Goal: Task Accomplishment & Management: Complete application form

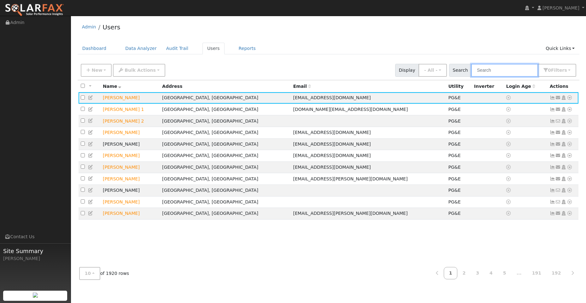
click at [507, 70] on input "text" at bounding box center [504, 70] width 67 height 13
click at [91, 50] on link "Dashboard" at bounding box center [95, 49] width 34 height 12
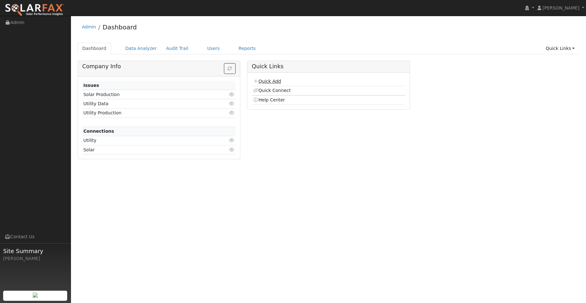
click at [277, 82] on link "Quick Add" at bounding box center [267, 81] width 28 height 5
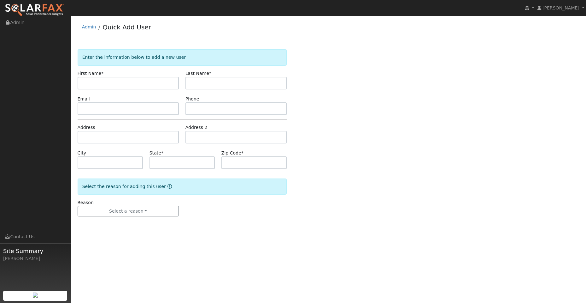
click at [133, 84] on input "text" at bounding box center [128, 83] width 101 height 13
click at [110, 81] on input "text" at bounding box center [128, 83] width 101 height 13
paste input "[PERSON_NAME]"
click at [84, 85] on input "[PERSON_NAME]" at bounding box center [128, 83] width 101 height 13
type input "[PERSON_NAME]"
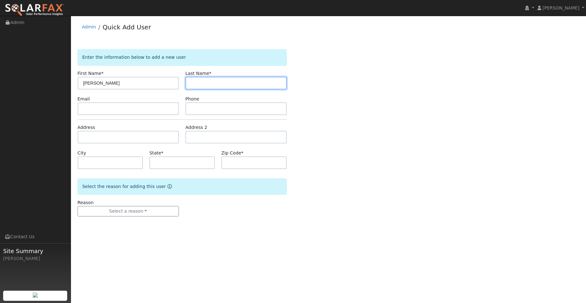
click at [211, 85] on input "text" at bounding box center [236, 83] width 101 height 13
drag, startPoint x: 201, startPoint y: 84, endPoint x: 196, endPoint y: 83, distance: 5.3
click at [201, 84] on input "text" at bounding box center [236, 83] width 101 height 13
paste input "Dold"
click at [192, 81] on input "Dold" at bounding box center [236, 83] width 101 height 13
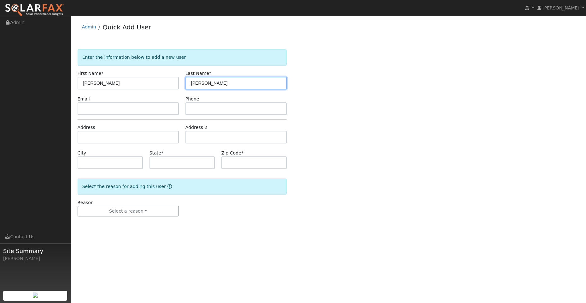
type input "Dold"
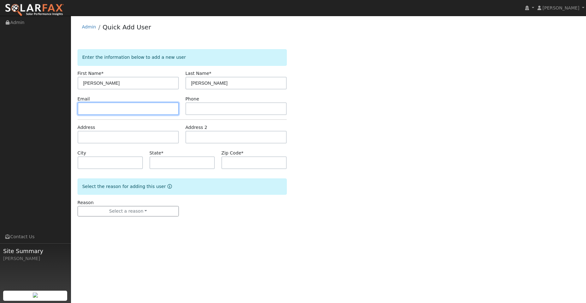
click at [132, 112] on input "text" at bounding box center [128, 108] width 101 height 13
drag, startPoint x: 100, startPoint y: 109, endPoint x: 131, endPoint y: 113, distance: 30.9
click at [100, 109] on input "text" at bounding box center [128, 108] width 101 height 13
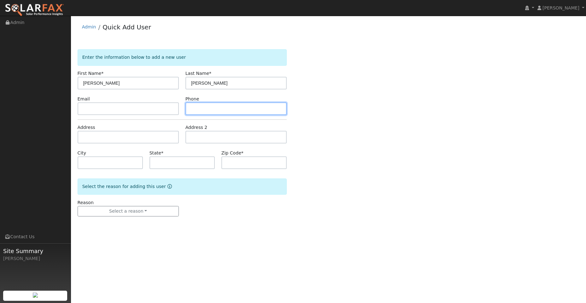
click at [245, 110] on input "text" at bounding box center [236, 108] width 101 height 13
paste input "(707) 481-8587"
click at [193, 109] on input "(707) 481-8587" at bounding box center [236, 108] width 101 height 13
type input "(707) 481-8587"
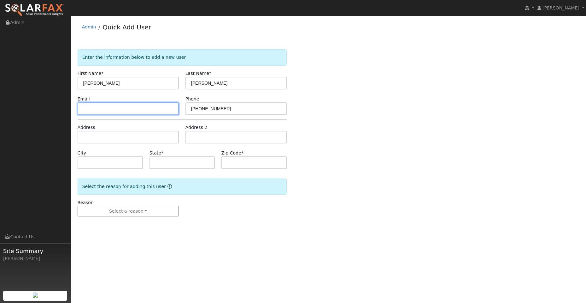
click at [114, 109] on input "text" at bounding box center [128, 108] width 101 height 13
drag, startPoint x: 82, startPoint y: 104, endPoint x: 86, endPoint y: 107, distance: 4.5
click at [82, 104] on input "text" at bounding box center [128, 108] width 101 height 13
paste input "j.dold@hotmail.com"
click at [82, 108] on input "j.dold@hotmail.com" at bounding box center [128, 108] width 101 height 13
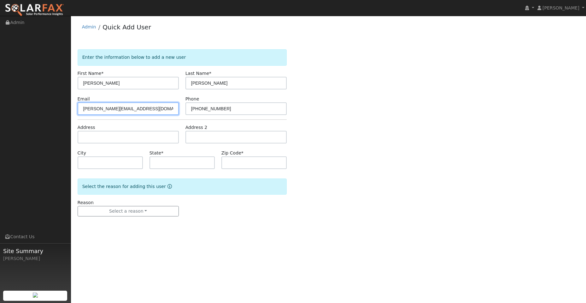
type input "j.dold@hotmail.com"
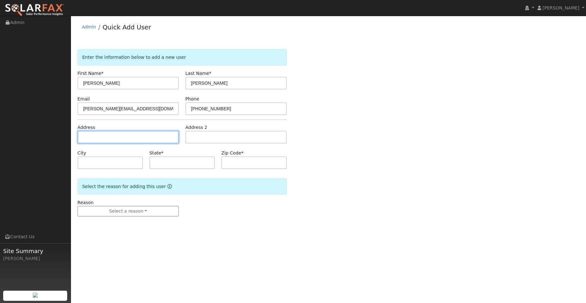
click at [105, 139] on input "text" at bounding box center [128, 137] width 101 height 13
click at [95, 136] on input "text" at bounding box center [128, 137] width 101 height 13
paste input "742 McClay Rd"
type input "742 McClay Road"
type input "Novato"
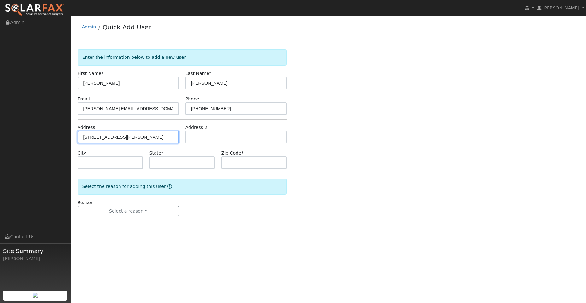
type input "CA"
type input "94947"
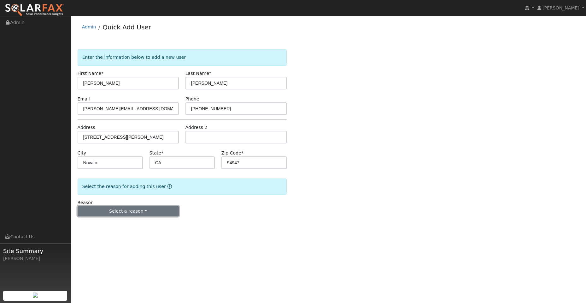
click at [140, 209] on button "Select a reason" at bounding box center [128, 211] width 101 height 11
click at [131, 224] on link "New lead" at bounding box center [113, 224] width 70 height 9
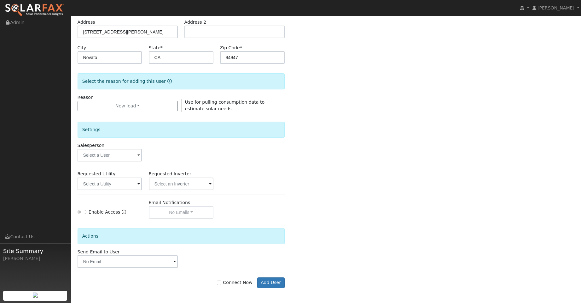
scroll to position [106, 0]
click at [119, 185] on input "text" at bounding box center [110, 182] width 65 height 13
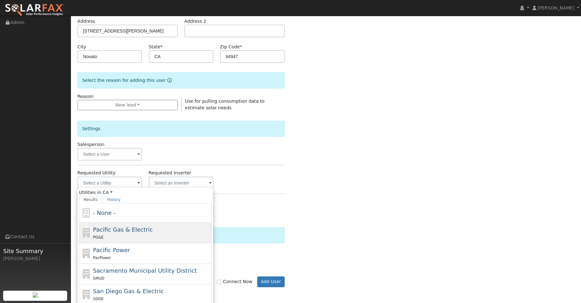
click at [146, 233] on div "PG&E" at bounding box center [151, 236] width 117 height 7
type input "Pacific Gas & Electric"
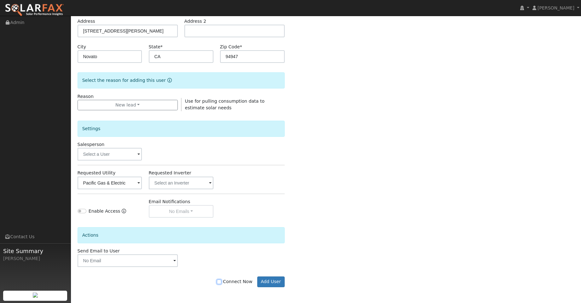
click at [223, 284] on label "Connect Now" at bounding box center [234, 281] width 35 height 7
click at [221, 284] on input "Connect Now" at bounding box center [219, 281] width 4 height 4
checkbox input "true"
click at [271, 283] on button "Add User" at bounding box center [270, 281] width 27 height 11
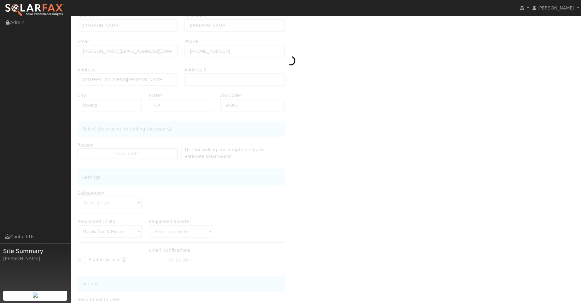
scroll to position [43, 0]
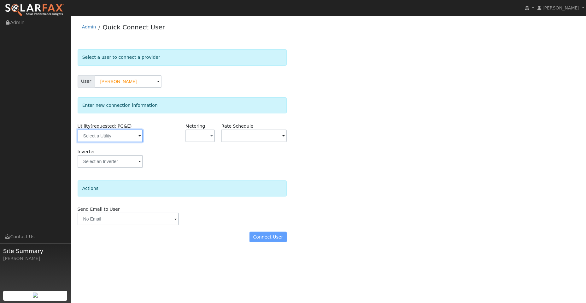
click at [114, 139] on input "text" at bounding box center [110, 135] width 65 height 13
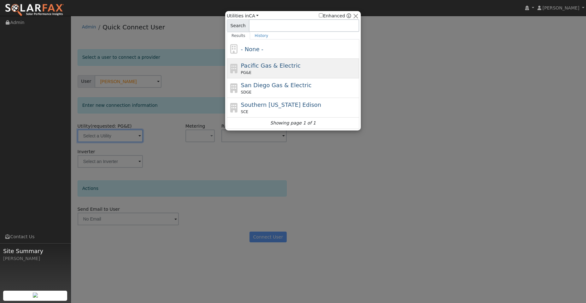
click at [271, 68] on span "Pacific Gas & Electric" at bounding box center [271, 65] width 60 height 7
type input "PG&E"
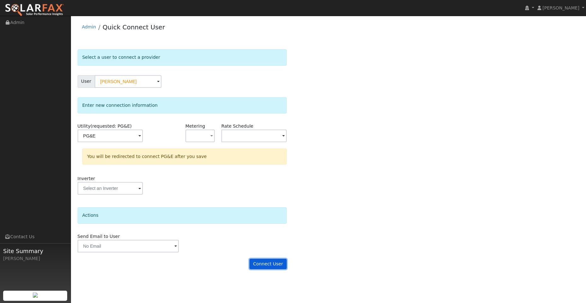
click at [273, 261] on button "Connect User" at bounding box center [268, 263] width 37 height 11
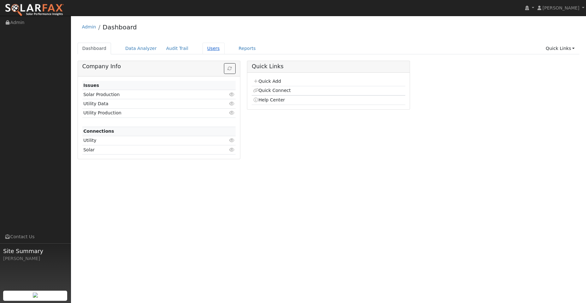
click at [203, 48] on link "Users" at bounding box center [214, 49] width 22 height 12
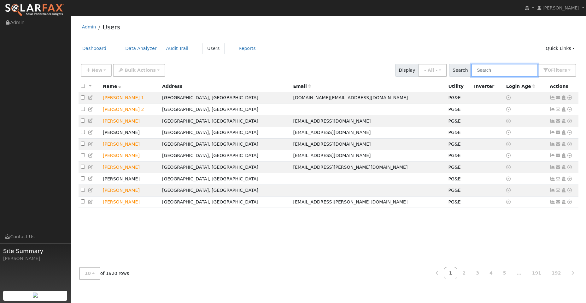
click at [498, 69] on input "text" at bounding box center [504, 70] width 67 height 13
click at [482, 71] on input "text" at bounding box center [504, 70] width 67 height 13
paste input "[PERSON_NAME]"
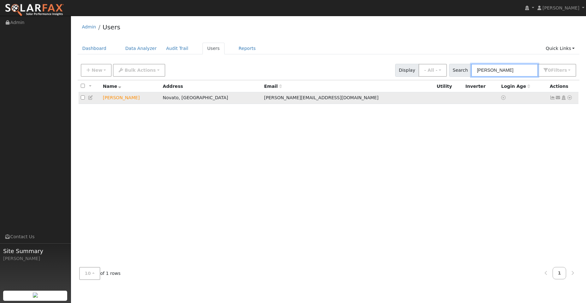
type input "[PERSON_NAME]"
click at [570, 98] on icon at bounding box center [570, 97] width 6 height 4
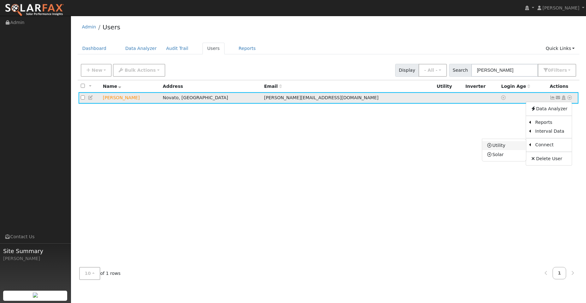
click at [516, 145] on link "Utility" at bounding box center [504, 145] width 44 height 9
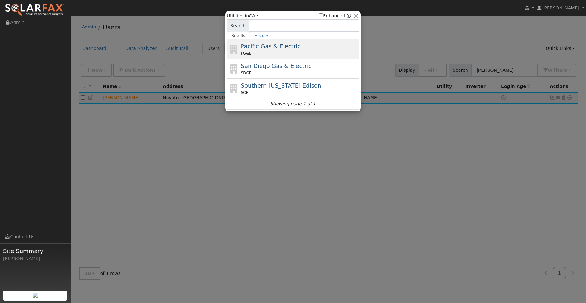
click at [297, 46] on div "Pacific Gas & Electric PG&E" at bounding box center [299, 49] width 117 height 14
